Goal: Task Accomplishment & Management: Manage account settings

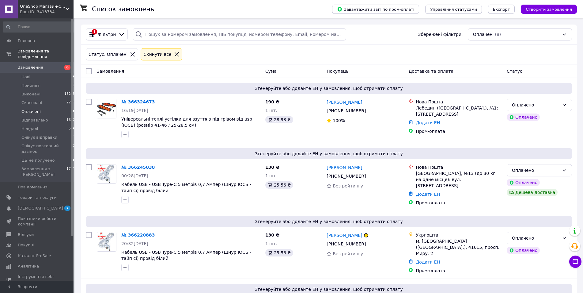
click at [36, 109] on span "Оплачені" at bounding box center [30, 112] width 19 height 6
click at [32, 109] on span "Оплачені" at bounding box center [30, 112] width 19 height 6
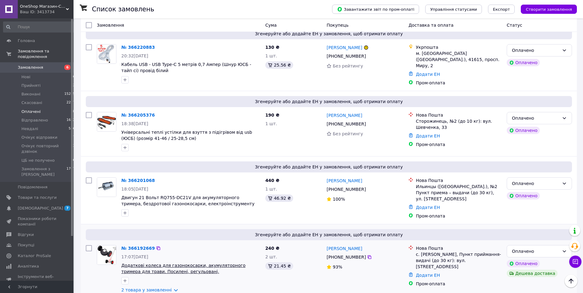
scroll to position [334, 0]
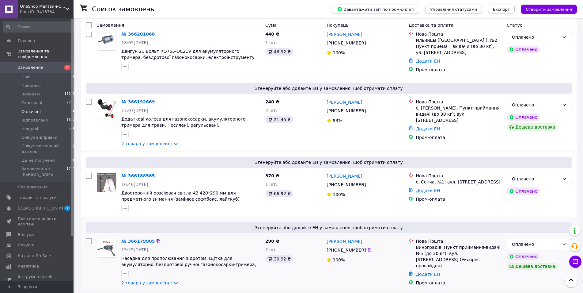
click at [136, 238] on link "№ 366179905" at bounding box center [137, 240] width 33 height 5
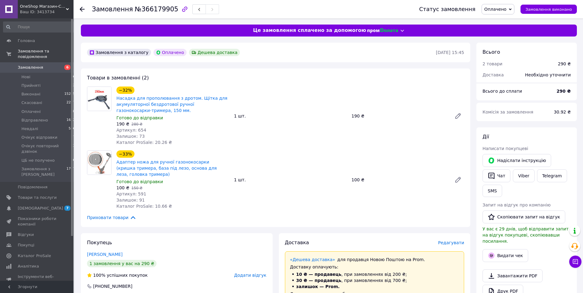
click at [151, 8] on span "№366179905" at bounding box center [157, 9] width 44 height 7
copy span "366179905"
click at [501, 178] on button "Чат" at bounding box center [497, 175] width 28 height 13
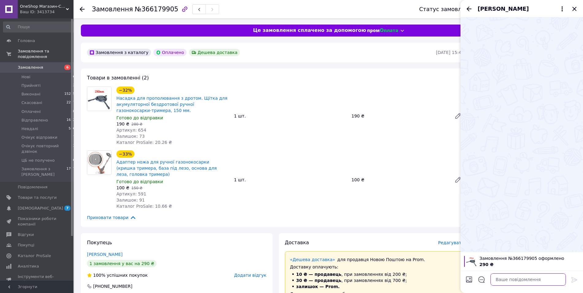
click at [507, 277] on textarea at bounding box center [528, 279] width 75 height 12
paste textarea "Вітаю. Замовлення № 366179905 прийнято. Відправка завтра."
type textarea "Вітаю. Замовлення № 366179905 прийнято. Відправка завтра."
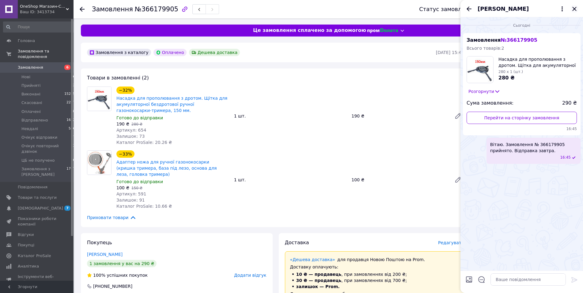
click at [574, 9] on icon "Закрити" at bounding box center [574, 9] width 4 height 4
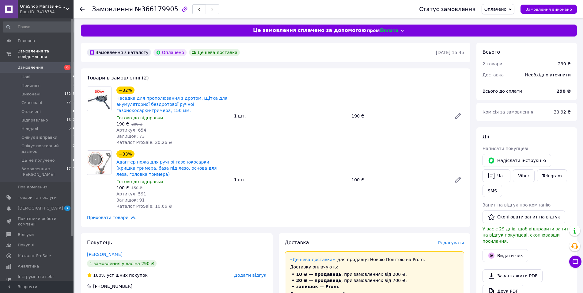
click at [507, 9] on span "Оплачено" at bounding box center [495, 9] width 22 height 5
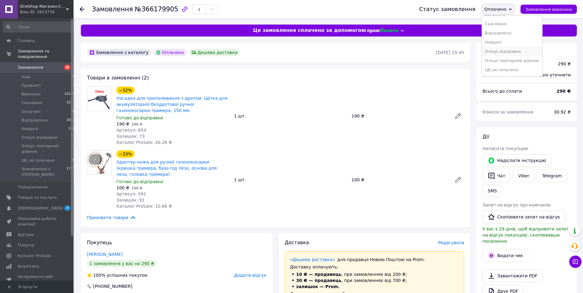
click at [522, 47] on li "Очікує відправки" at bounding box center [512, 51] width 60 height 9
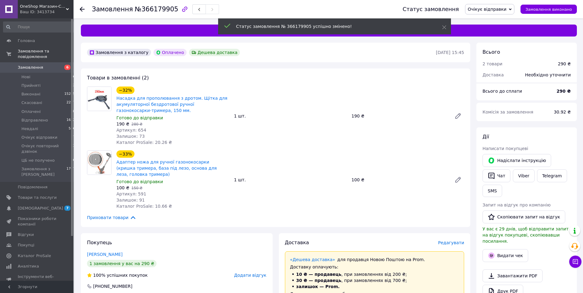
click at [82, 9] on use at bounding box center [82, 9] width 5 height 5
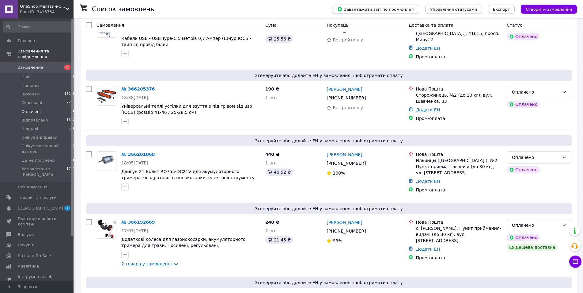
scroll to position [334, 0]
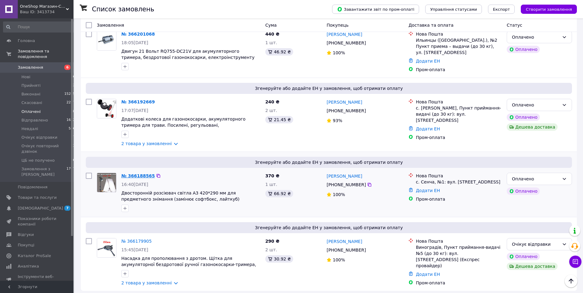
click at [141, 173] on link "№ 366188565" at bounding box center [137, 175] width 33 height 5
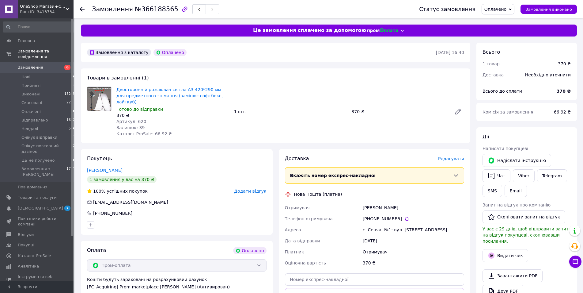
click at [153, 10] on span "№366188565" at bounding box center [157, 9] width 44 height 7
copy span "366188565"
click at [500, 175] on button "Чат" at bounding box center [497, 175] width 28 height 13
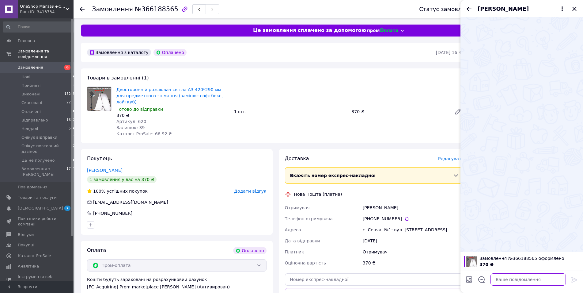
click at [516, 280] on textarea at bounding box center [528, 279] width 75 height 12
paste textarea "Вітаю. Замовлення № 366188565 прийнято. Відправка завтра."
type textarea "Вітаю. Замовлення № 366188565 прийнято. Відправка завтра."
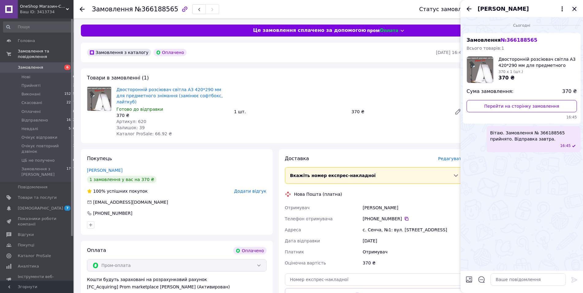
click at [574, 9] on icon "Закрити" at bounding box center [574, 9] width 4 height 4
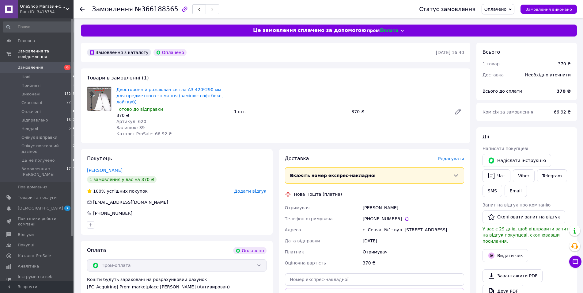
click at [502, 9] on span "Оплачено" at bounding box center [495, 9] width 22 height 5
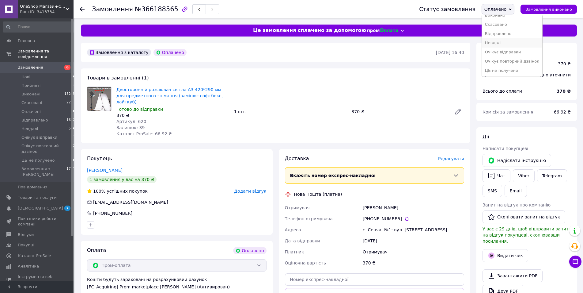
scroll to position [21, 0]
click at [519, 47] on li "Очікує відправки" at bounding box center [512, 51] width 60 height 9
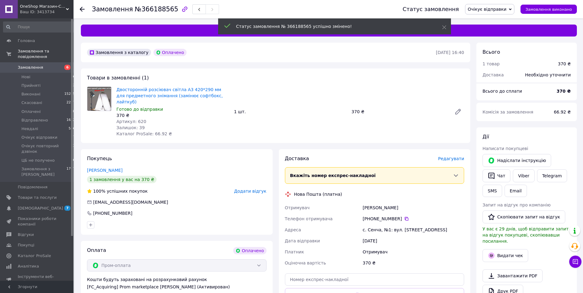
click at [82, 9] on use at bounding box center [82, 9] width 5 height 5
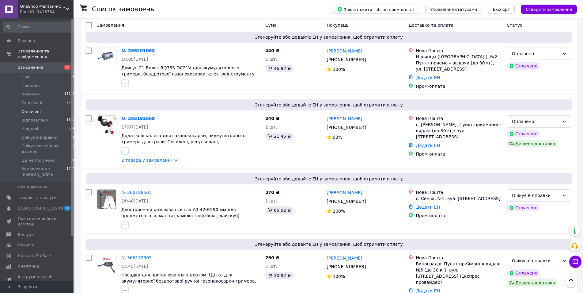
scroll to position [334, 0]
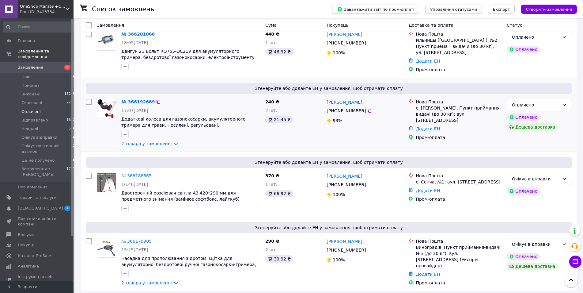
click at [141, 99] on link "№ 366192669" at bounding box center [137, 101] width 33 height 5
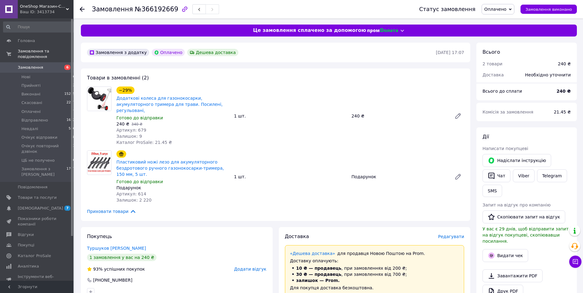
click at [149, 11] on span "№366192669" at bounding box center [157, 9] width 44 height 7
copy span "366192669"
click at [502, 173] on button "Чат" at bounding box center [497, 175] width 28 height 13
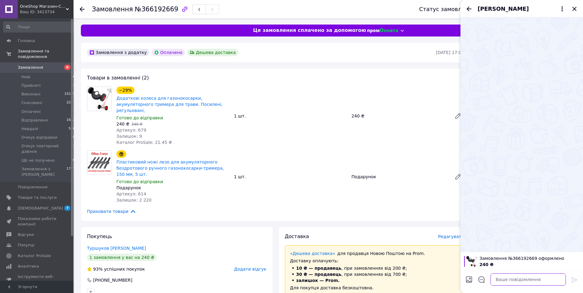
click at [513, 279] on textarea at bounding box center [528, 279] width 75 height 12
paste textarea "Вітаю. Замовлення № 366192669 прийнято. Відправка завтра."
type textarea "Вітаю. Замовлення № 366192669 прийнято. Відправка завтра."
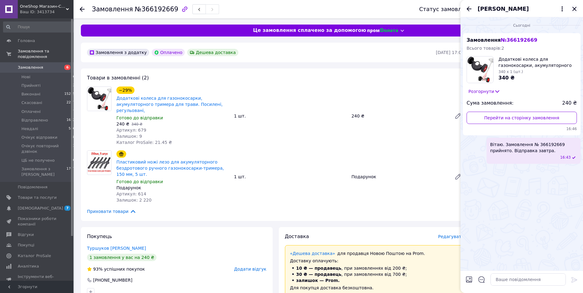
click at [573, 7] on icon "Закрити" at bounding box center [574, 8] width 7 height 7
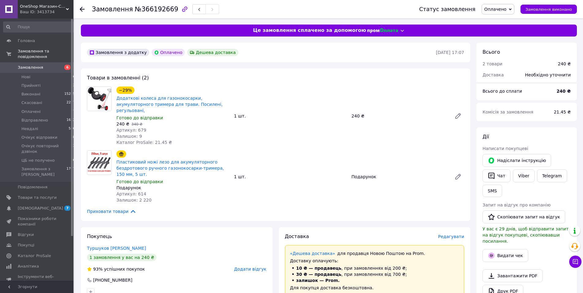
click at [503, 8] on span "Оплачено" at bounding box center [495, 9] width 22 height 5
click at [521, 47] on li "Очікує відправки" at bounding box center [512, 51] width 60 height 9
click at [84, 7] on icon at bounding box center [82, 9] width 5 height 5
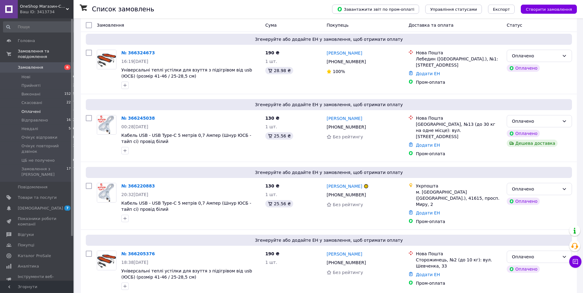
scroll to position [194, 0]
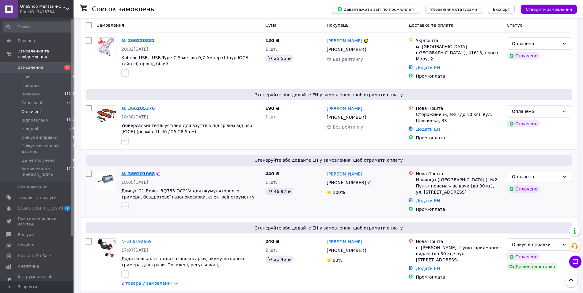
click at [144, 171] on link "№ 366201068" at bounding box center [137, 173] width 33 height 5
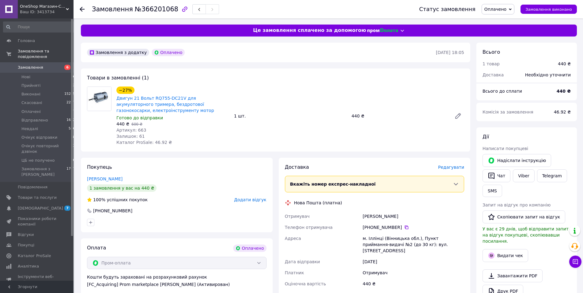
click at [152, 11] on span "№366201068" at bounding box center [157, 9] width 44 height 7
copy span "366201068"
click at [500, 175] on button "Чат" at bounding box center [497, 175] width 28 height 13
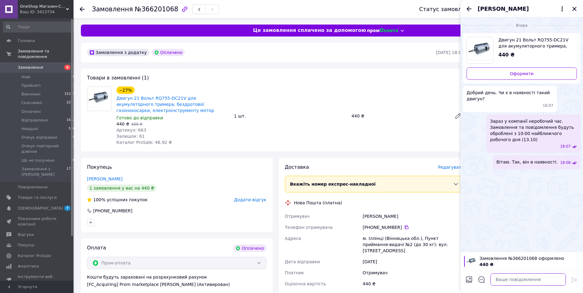
click at [500, 281] on textarea at bounding box center [528, 279] width 75 height 12
paste textarea "Вітаю. Замовлення № 366201068 прийнято. Відправка завтра."
type textarea "Вітаю. Замовлення № 366201068 прийнято. Відправка завтра."
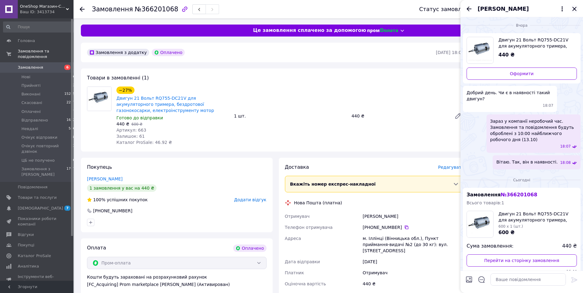
click at [574, 7] on icon "Закрити" at bounding box center [574, 8] width 7 height 7
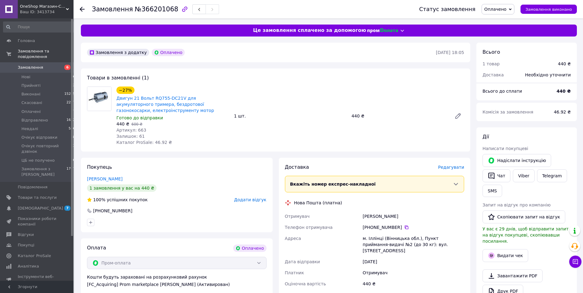
click at [513, 11] on span "Оплачено" at bounding box center [498, 9] width 33 height 10
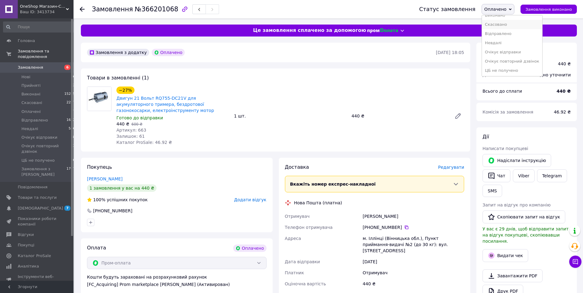
scroll to position [21, 0]
click at [516, 48] on li "Очікує відправки" at bounding box center [512, 51] width 60 height 9
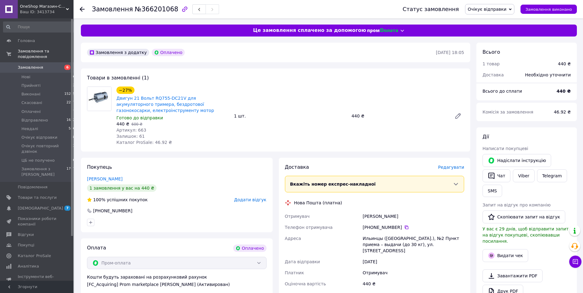
click at [81, 9] on use at bounding box center [82, 9] width 5 height 5
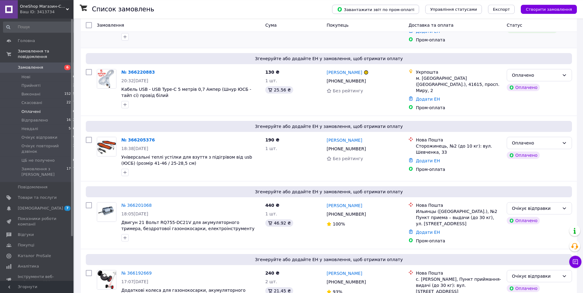
scroll to position [194, 0]
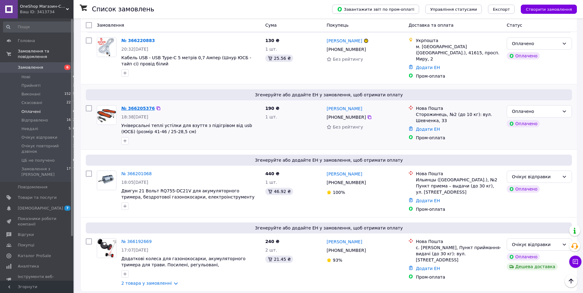
click at [137, 106] on link "№ 366205376" at bounding box center [137, 108] width 33 height 5
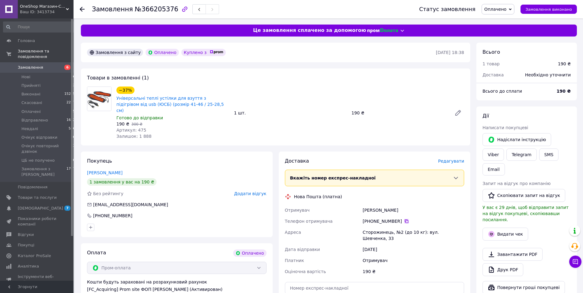
click at [404, 218] on icon at bounding box center [406, 220] width 5 height 5
click at [156, 13] on span "№366205376" at bounding box center [157, 9] width 44 height 7
copy span "366205376"
click at [500, 7] on span "Оплачено" at bounding box center [495, 9] width 22 height 5
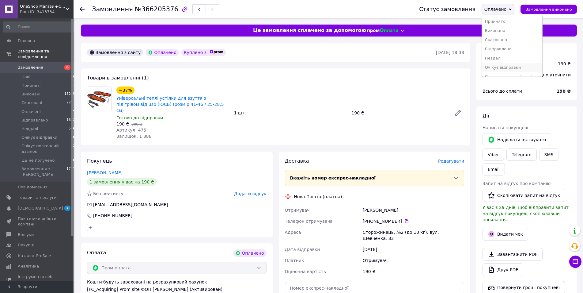
click at [516, 66] on li "Очікує відправки" at bounding box center [512, 67] width 60 height 9
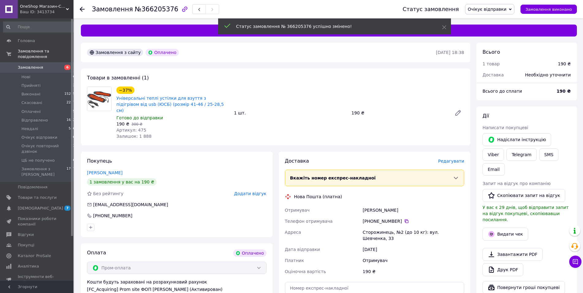
click at [81, 6] on div at bounding box center [82, 9] width 5 height 6
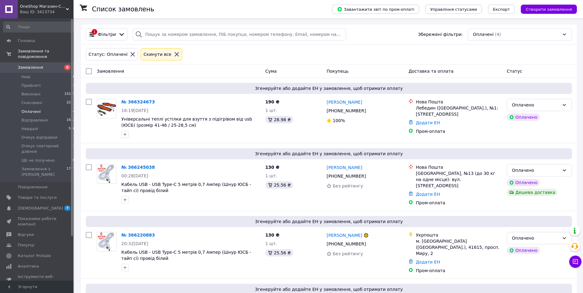
scroll to position [52, 0]
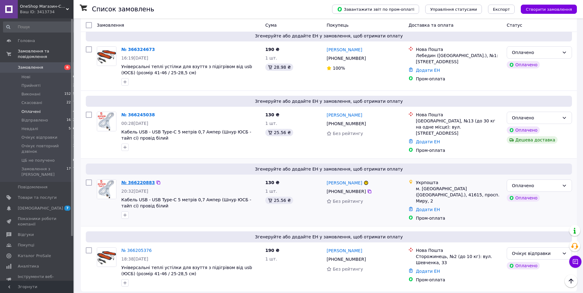
click at [137, 180] on link "№ 366220883" at bounding box center [137, 182] width 33 height 5
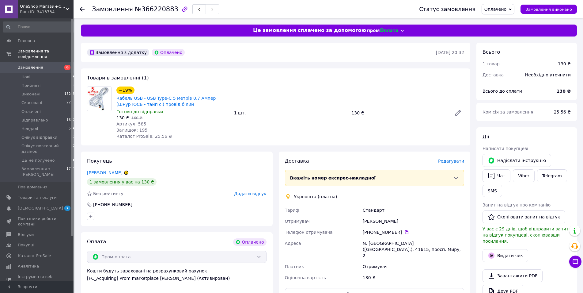
click at [156, 11] on span "№366220883" at bounding box center [157, 9] width 44 height 7
copy span "366220883"
click at [499, 176] on button "Чат" at bounding box center [497, 175] width 28 height 13
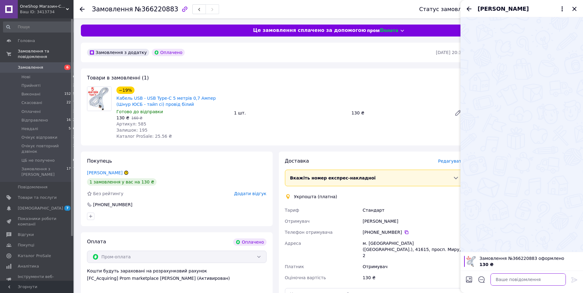
click at [518, 282] on textarea at bounding box center [528, 279] width 75 height 12
paste textarea "Вітаю. Замовлення № 366220883 прийнято. Відправка завтра."
type textarea "Вітаю. Замовлення № 366220883 прийнято. Відправка завтра."
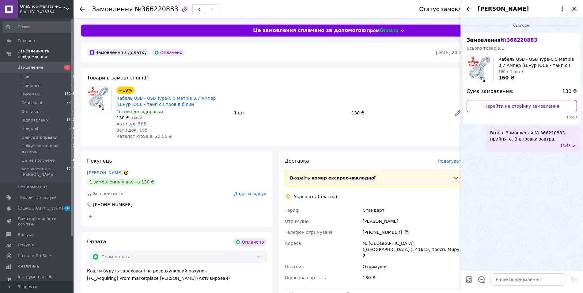
click at [575, 9] on icon "Закрити" at bounding box center [574, 8] width 7 height 7
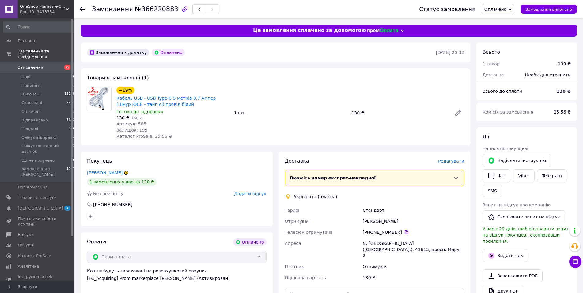
click at [504, 9] on span "Оплачено" at bounding box center [495, 9] width 22 height 5
click at [514, 66] on li "Очікує відправки" at bounding box center [512, 67] width 60 height 9
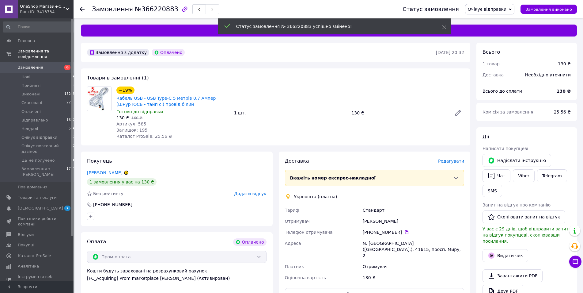
click at [82, 9] on use at bounding box center [82, 9] width 5 height 5
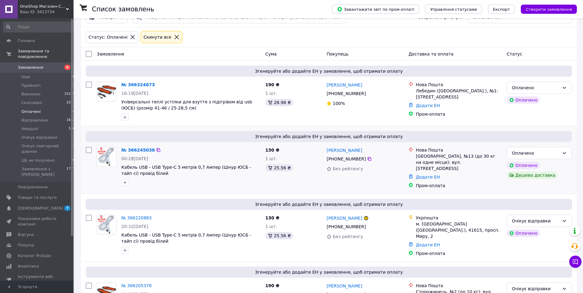
scroll to position [52, 0]
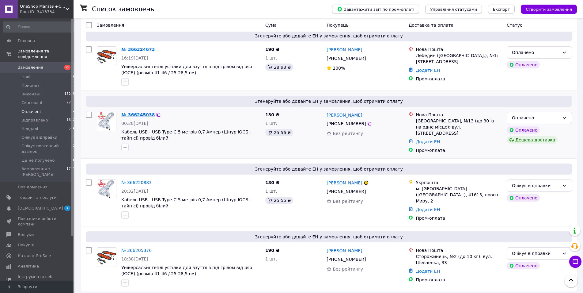
click at [141, 115] on link "№ 366245038" at bounding box center [137, 114] width 33 height 5
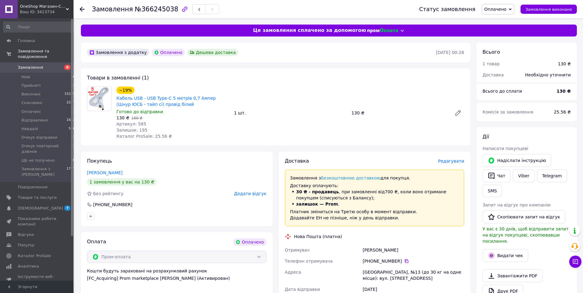
click at [152, 11] on span "№366245038" at bounding box center [157, 9] width 44 height 7
copy span "366245038"
click at [148, 10] on span "№366245038" at bounding box center [157, 9] width 44 height 7
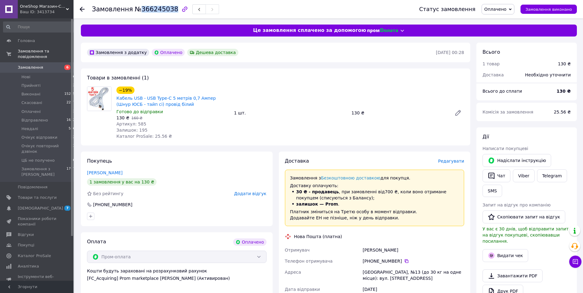
click at [148, 10] on span "№366245038" at bounding box center [157, 9] width 44 height 7
copy span "366245038"
click at [504, 177] on button "Чат" at bounding box center [497, 175] width 28 height 13
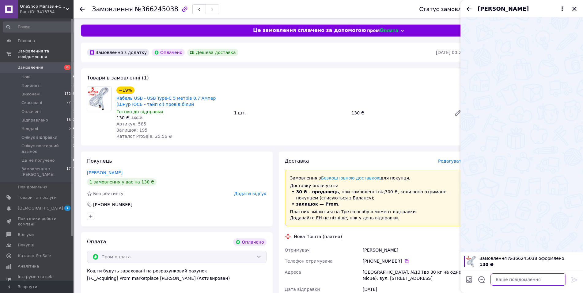
click at [519, 279] on textarea at bounding box center [528, 279] width 75 height 12
paste textarea "Вітаю. Замовлення № 366245038 прийнято. Відправка завтра."
type textarea "Вітаю. Замовлення № 366245038 прийнято. Відправка завтра."
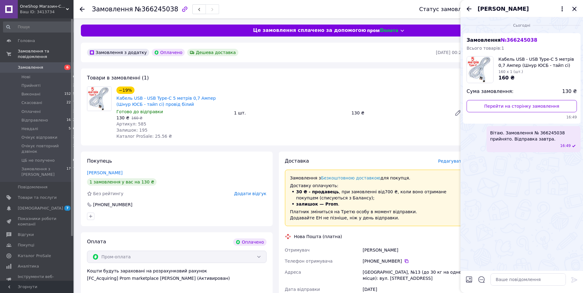
click at [574, 6] on icon "Закрити" at bounding box center [574, 8] width 7 height 7
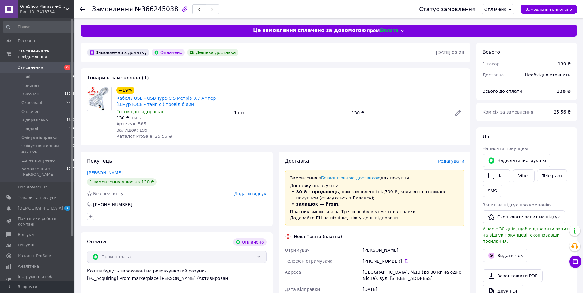
click at [506, 7] on span "Оплачено" at bounding box center [495, 9] width 22 height 5
click at [512, 67] on li "Очікує відправки" at bounding box center [512, 67] width 60 height 9
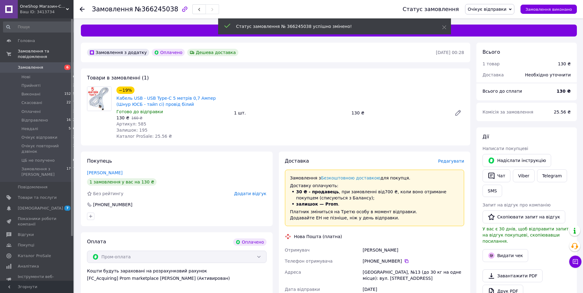
click at [82, 10] on icon at bounding box center [82, 9] width 5 height 5
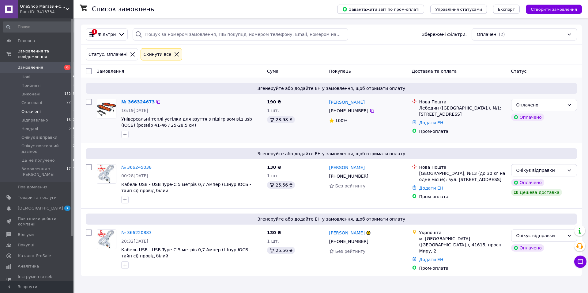
click at [136, 102] on link "№ 366324673" at bounding box center [137, 101] width 33 height 5
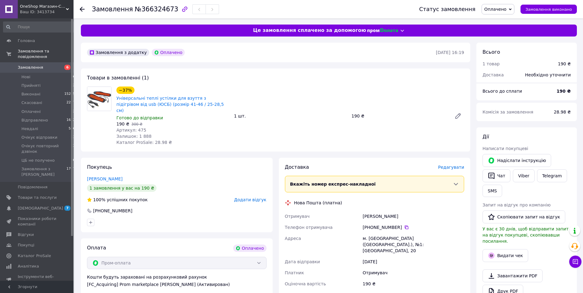
click at [155, 11] on span "№366324673" at bounding box center [157, 9] width 44 height 7
copy span "366324673"
click at [500, 176] on button "Чат" at bounding box center [497, 175] width 28 height 13
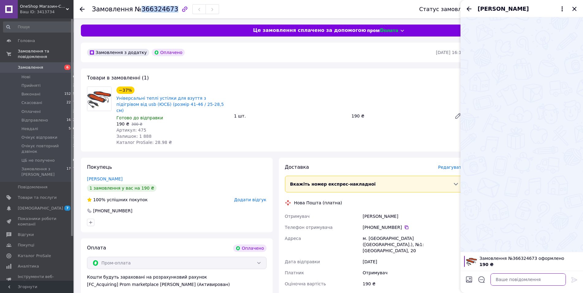
click at [510, 279] on textarea at bounding box center [528, 279] width 75 height 12
paste textarea "Вітаю. Замовлення № 366324673 прийнято. Відправка завтра."
type textarea "Вітаю. Замовлення № 366324673 прийнято. Відправка завтра."
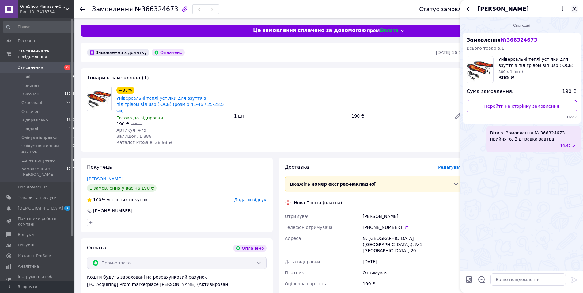
click at [575, 7] on icon "Закрити" at bounding box center [574, 8] width 7 height 7
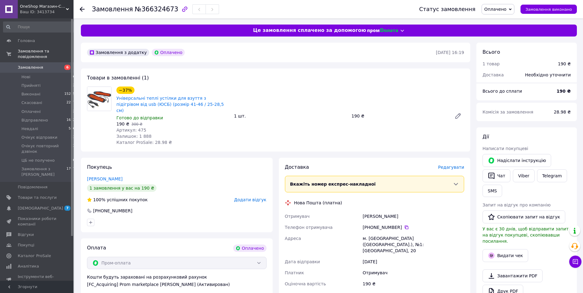
click at [507, 7] on span "Оплачено" at bounding box center [495, 9] width 22 height 5
click at [510, 68] on li "Очікує відправки" at bounding box center [512, 67] width 60 height 9
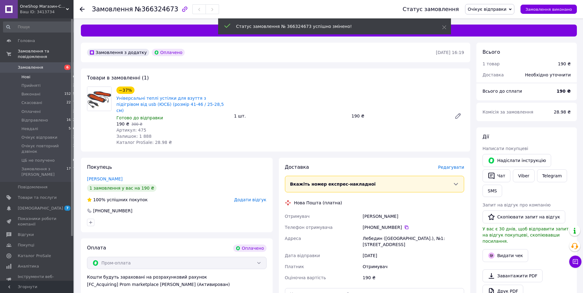
click at [27, 74] on span "Нові" at bounding box center [25, 77] width 9 height 6
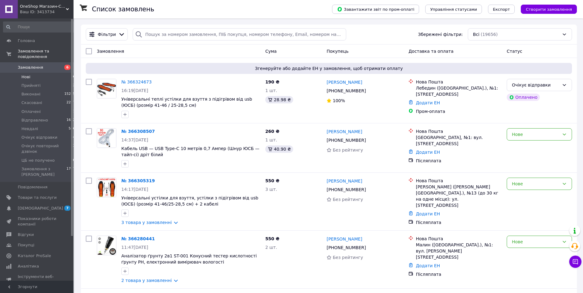
click at [23, 74] on span "Нові" at bounding box center [25, 77] width 9 height 6
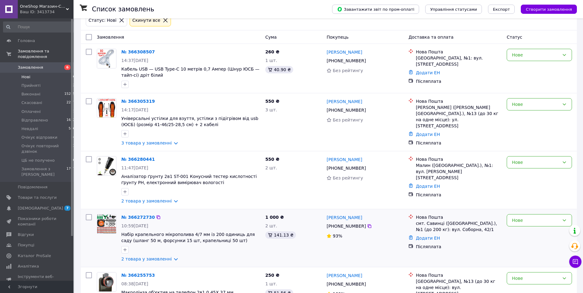
scroll to position [114, 0]
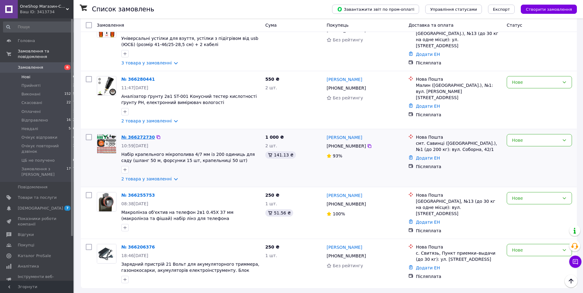
click at [142, 137] on link "№ 366272730" at bounding box center [137, 137] width 33 height 5
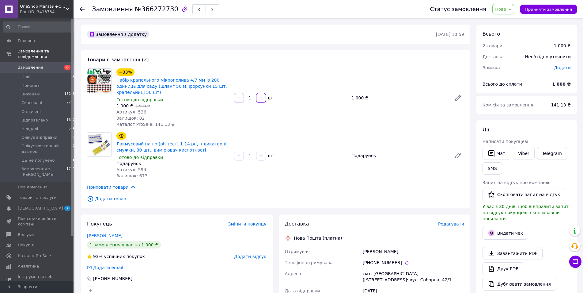
click at [154, 11] on span "№366272730" at bounding box center [157, 9] width 44 height 7
click at [499, 154] on button "Чат" at bounding box center [497, 153] width 28 height 13
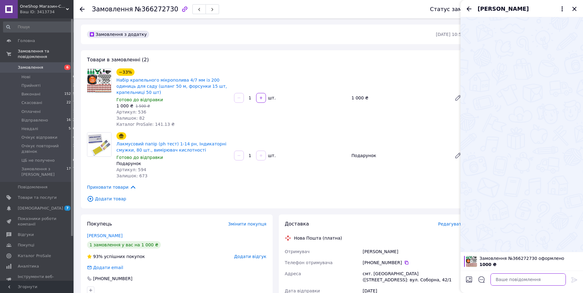
click at [505, 280] on textarea at bounding box center [528, 279] width 75 height 12
paste textarea "Вітаю. Замовлення № 366272730 прийнято. Відправка завтра."
type textarea "Вітаю. Замовлення № 366272730 прийнято. Відправка завтра."
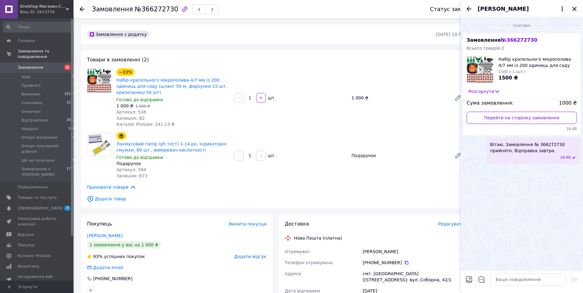
click at [573, 8] on icon "Закрити" at bounding box center [574, 8] width 7 height 7
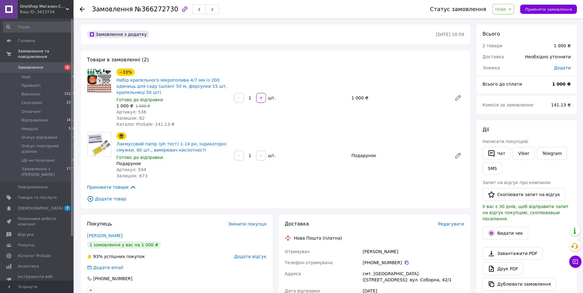
click at [511, 12] on span "Нове" at bounding box center [503, 9] width 22 height 10
click at [522, 47] on li "Очікує відправки" at bounding box center [523, 51] width 60 height 9
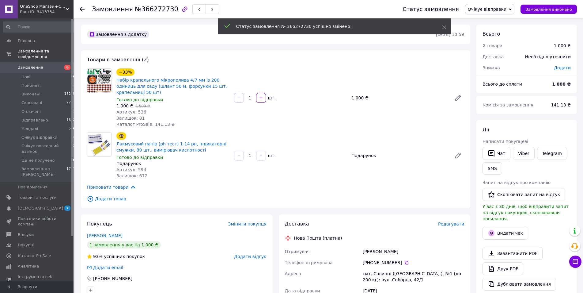
click at [82, 11] on use at bounding box center [82, 9] width 5 height 5
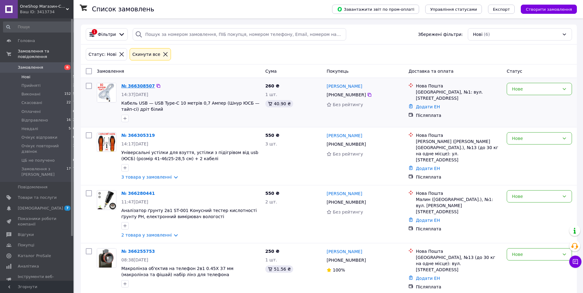
click at [139, 86] on link "№ 366308507" at bounding box center [137, 85] width 33 height 5
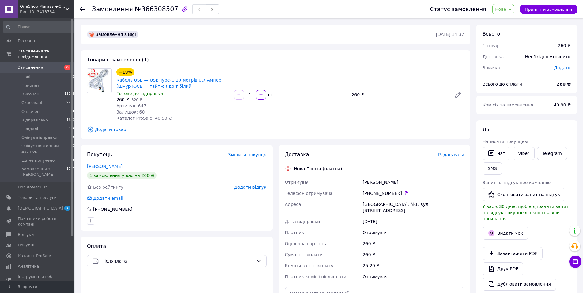
click at [158, 11] on span "№366308507" at bounding box center [157, 9] width 44 height 7
click at [495, 150] on icon "button" at bounding box center [491, 153] width 7 height 7
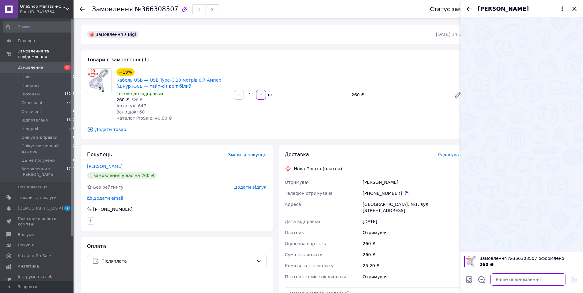
click at [518, 280] on textarea at bounding box center [528, 279] width 75 height 12
paste textarea "Вітаю. Замовлення № 366308507 прийнято. Відправка завтра."
type textarea "Вітаю. Замовлення № 366308507 прийнято. Відправка завтра."
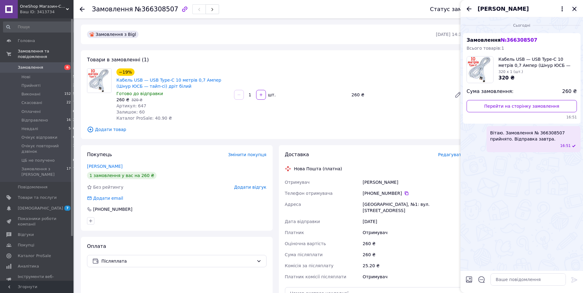
click at [575, 9] on icon "Закрити" at bounding box center [574, 9] width 4 height 4
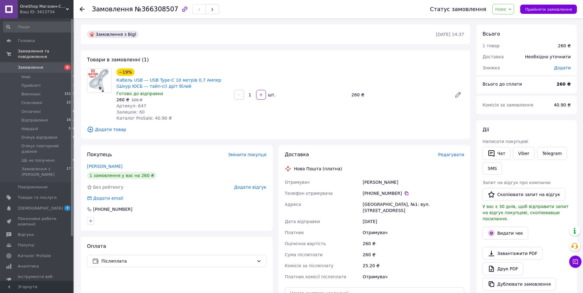
click at [506, 12] on span "Нове" at bounding box center [500, 9] width 11 height 5
click at [521, 48] on li "Очікує відправки" at bounding box center [523, 51] width 60 height 9
click at [83, 9] on icon at bounding box center [82, 9] width 5 height 5
